Goal: Navigation & Orientation: Find specific page/section

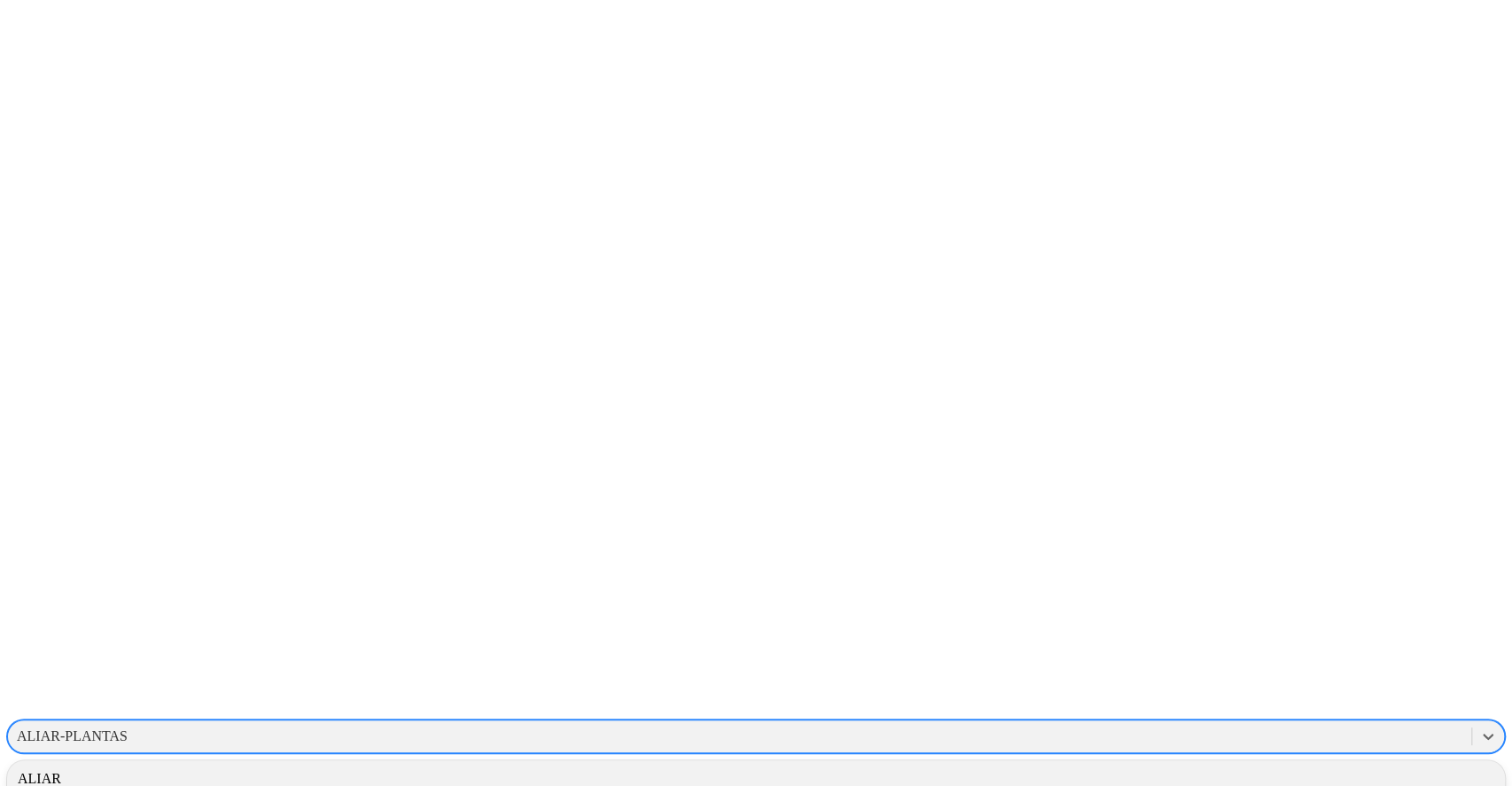
click at [127, 729] on div "ALIAR-PLANTAS" at bounding box center [72, 736] width 111 height 16
